Goal: Task Accomplishment & Management: Manage account settings

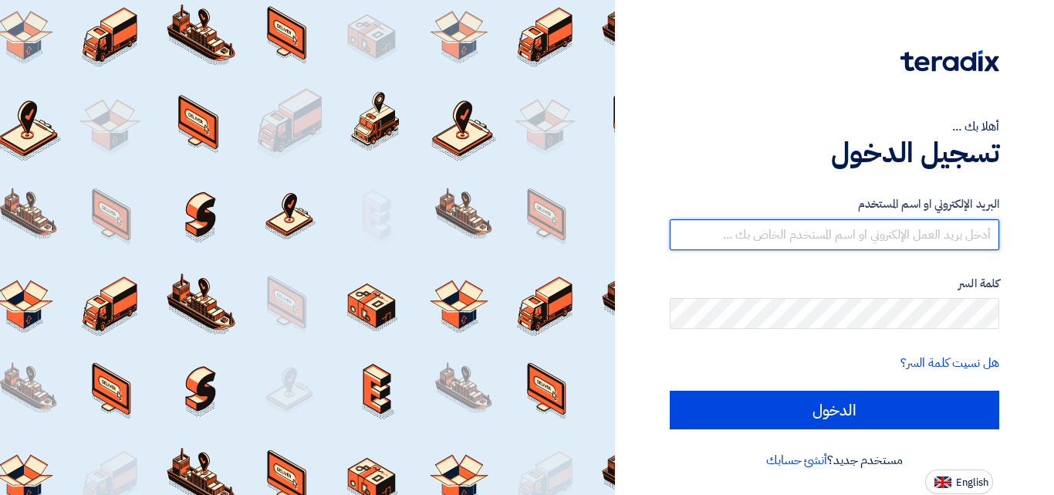
click at [939, 237] on input "text" at bounding box center [835, 234] width 330 height 31
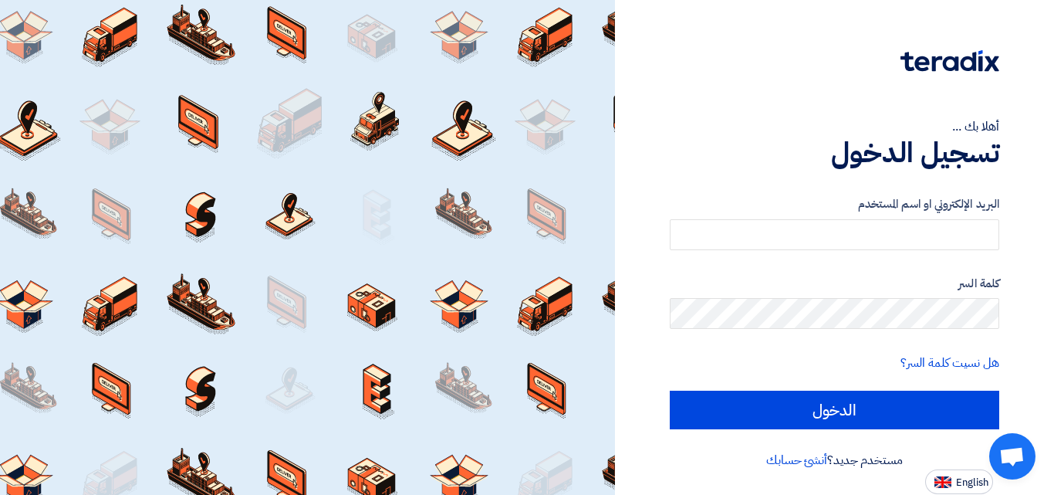
click at [951, 215] on div "البريد الإلكتروني او اسم المستخدم" at bounding box center [835, 222] width 330 height 55
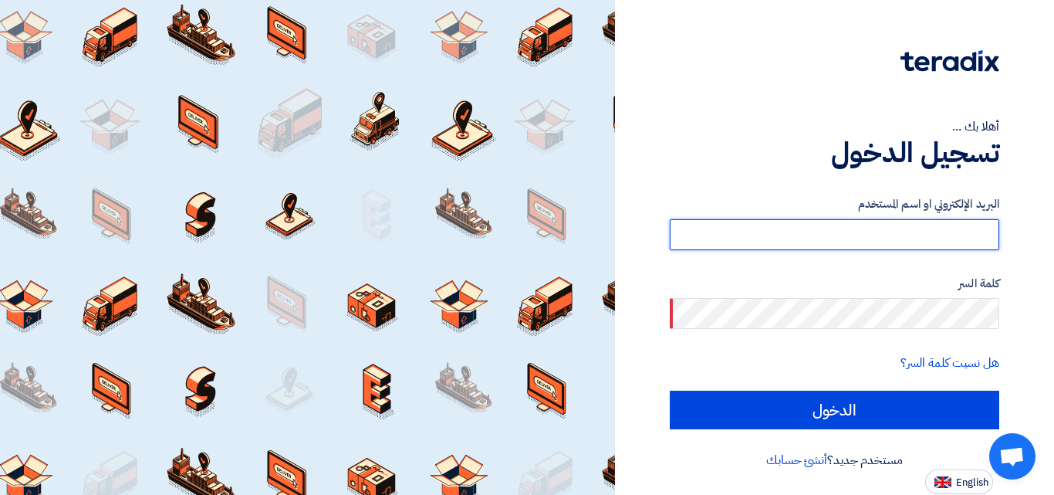
click at [955, 227] on input "text" at bounding box center [835, 234] width 330 height 31
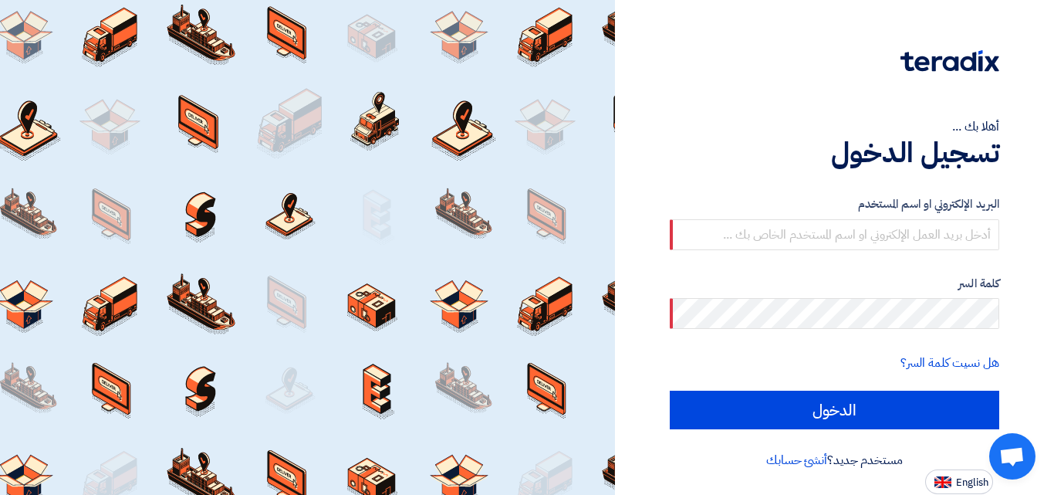
click at [692, 61] on div at bounding box center [835, 70] width 330 height 43
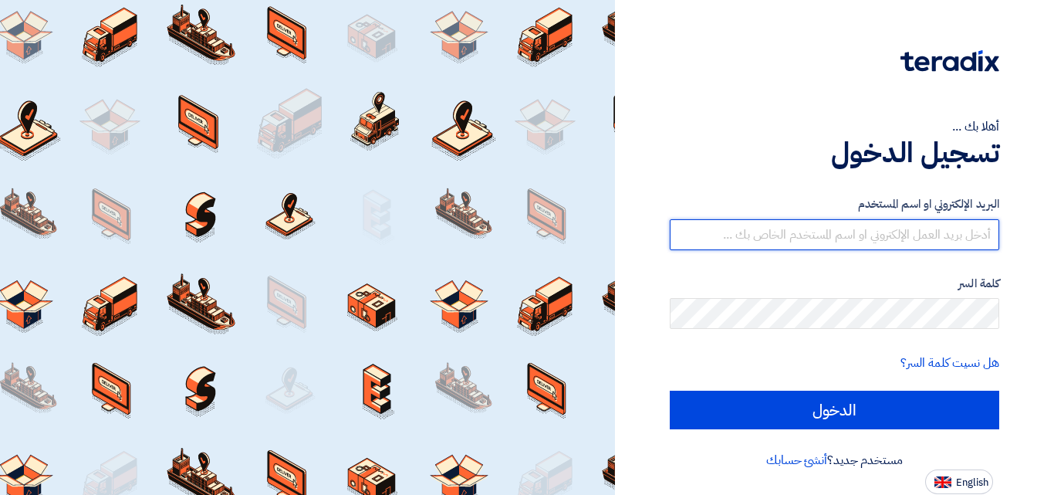
drag, startPoint x: 0, startPoint y: 0, endPoint x: 858, endPoint y: 246, distance: 892.9
click at [858, 246] on input "text" at bounding box center [835, 234] width 330 height 31
type input "[EMAIL_ADDRESS][DOMAIN_NAME]"
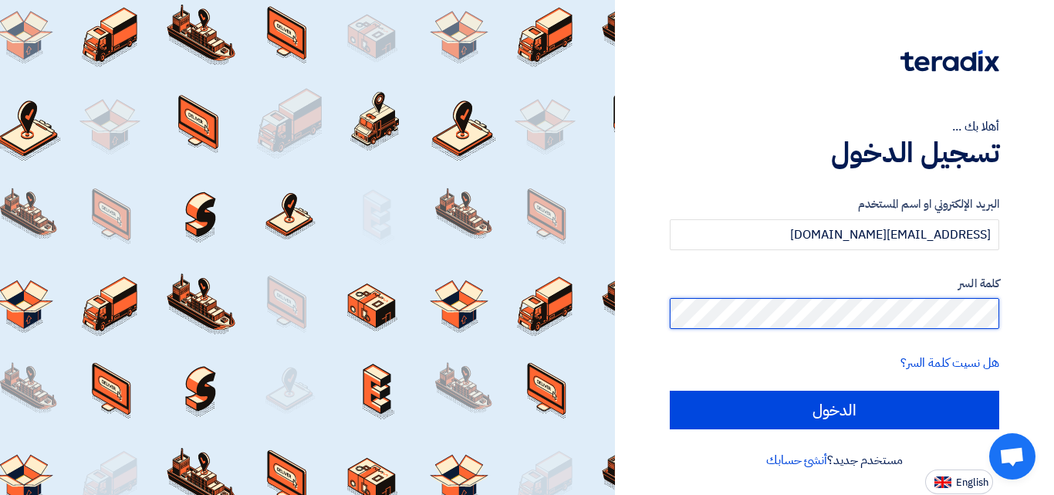
click at [670, 391] on input "الدخول" at bounding box center [835, 410] width 330 height 39
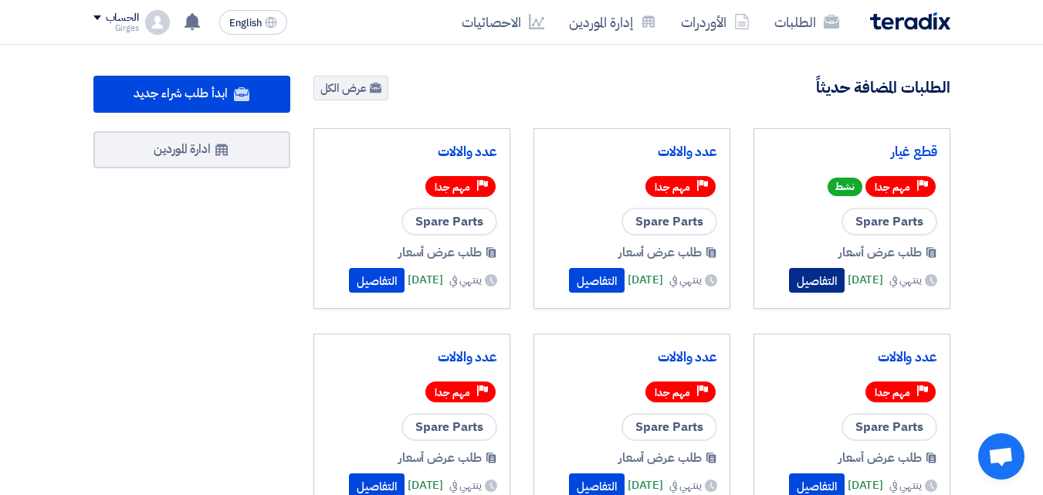
click at [791, 270] on button "التفاصيل" at bounding box center [817, 280] width 56 height 25
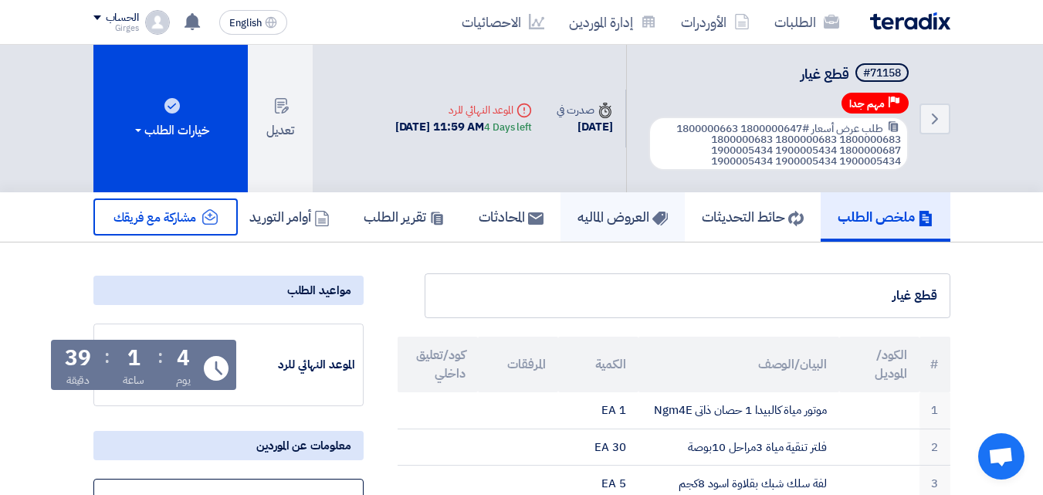
click at [581, 215] on h5 "العروض الماليه" at bounding box center [622, 217] width 90 height 18
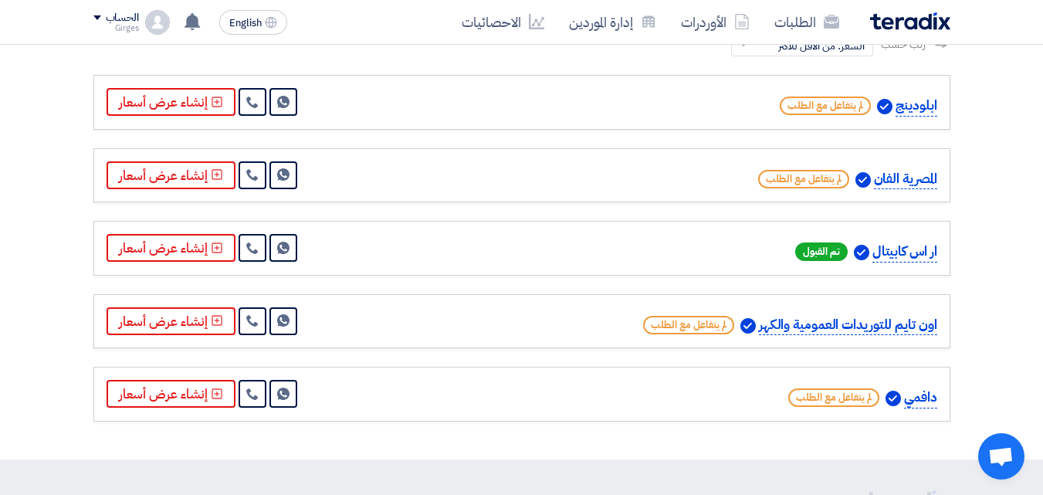
scroll to position [312, 0]
